Goal: Task Accomplishment & Management: Manage account settings

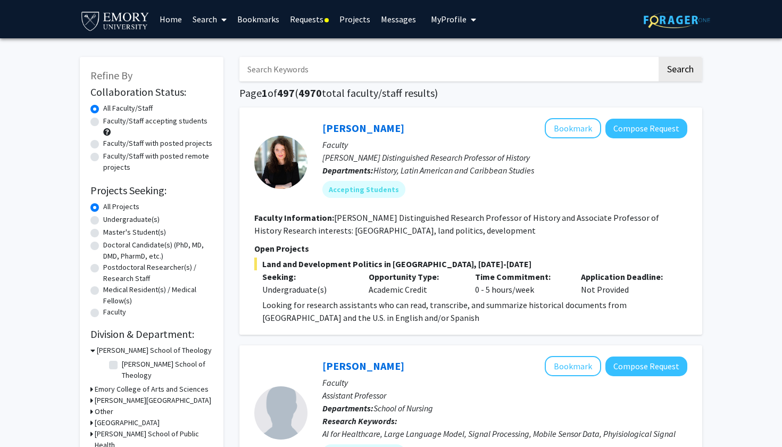
click at [436, 10] on button "My Profile" at bounding box center [454, 19] width 52 height 38
click at [445, 56] on img at bounding box center [449, 54] width 21 height 21
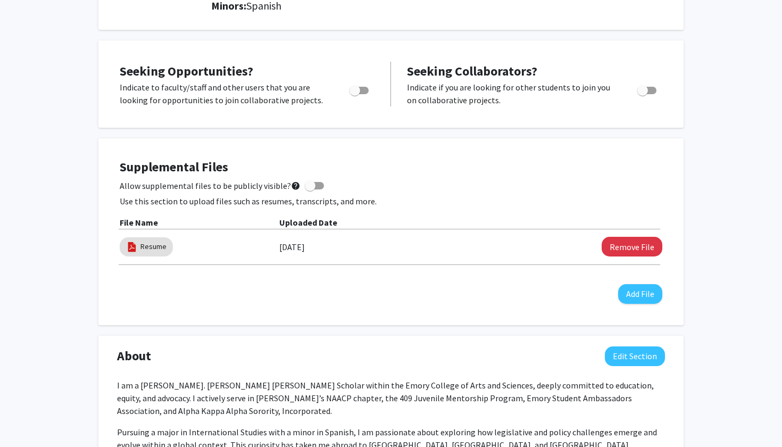
scroll to position [178, 0]
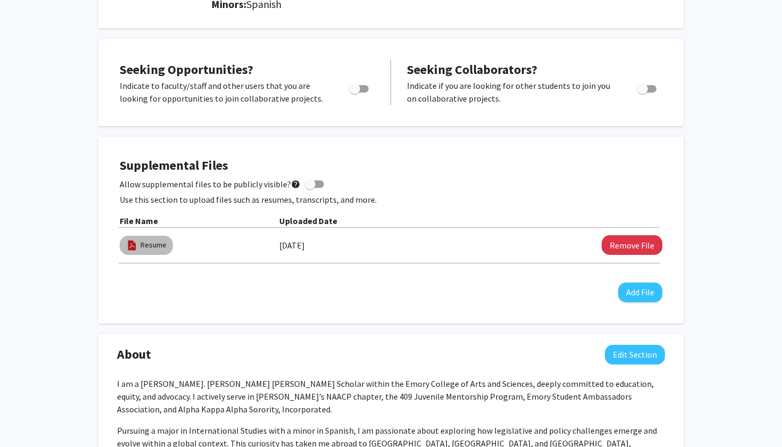
click at [158, 239] on mat-chip "Resume" at bounding box center [146, 245] width 53 height 19
click at [156, 244] on link "Resume" at bounding box center [153, 244] width 26 height 11
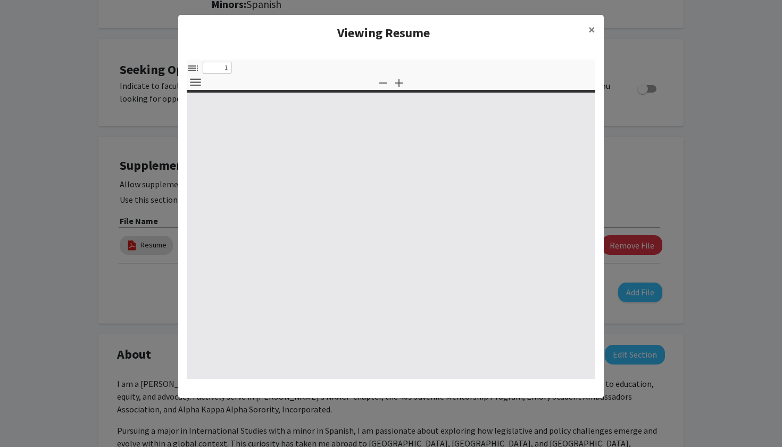
select select "custom"
type input "0"
select select "custom"
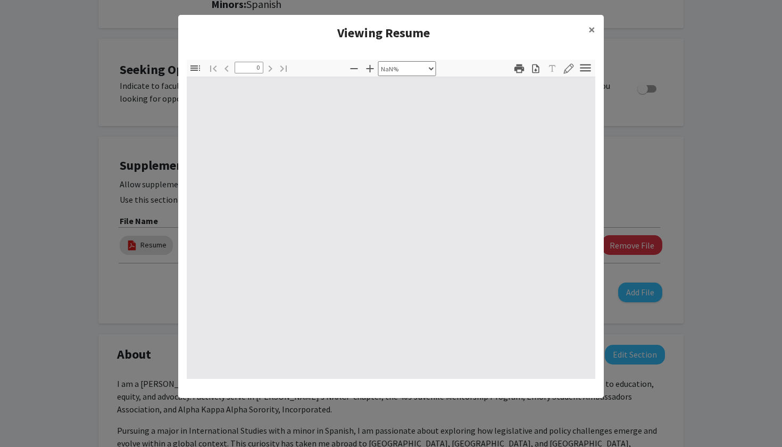
type input "1"
select select "auto"
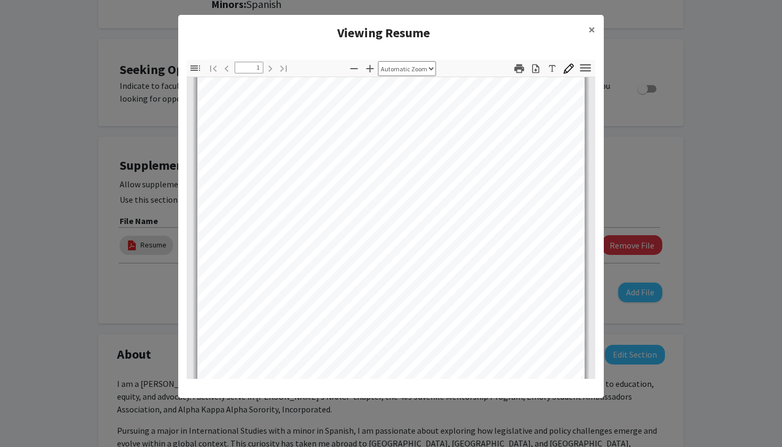
scroll to position [0, 0]
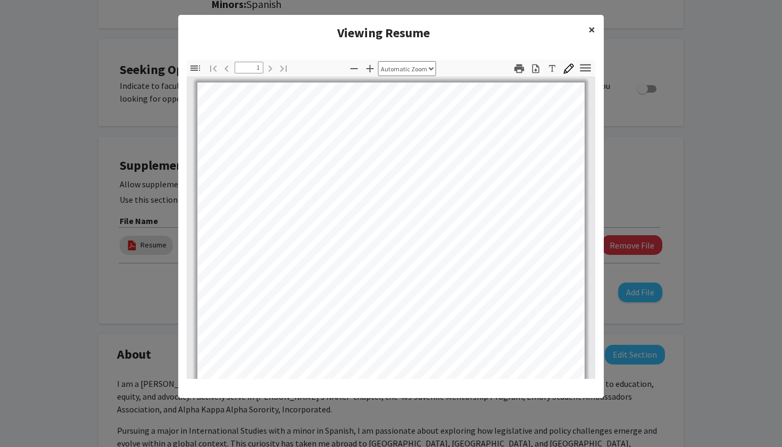
click at [589, 22] on span "×" at bounding box center [592, 29] width 7 height 16
